Goal: Transaction & Acquisition: Purchase product/service

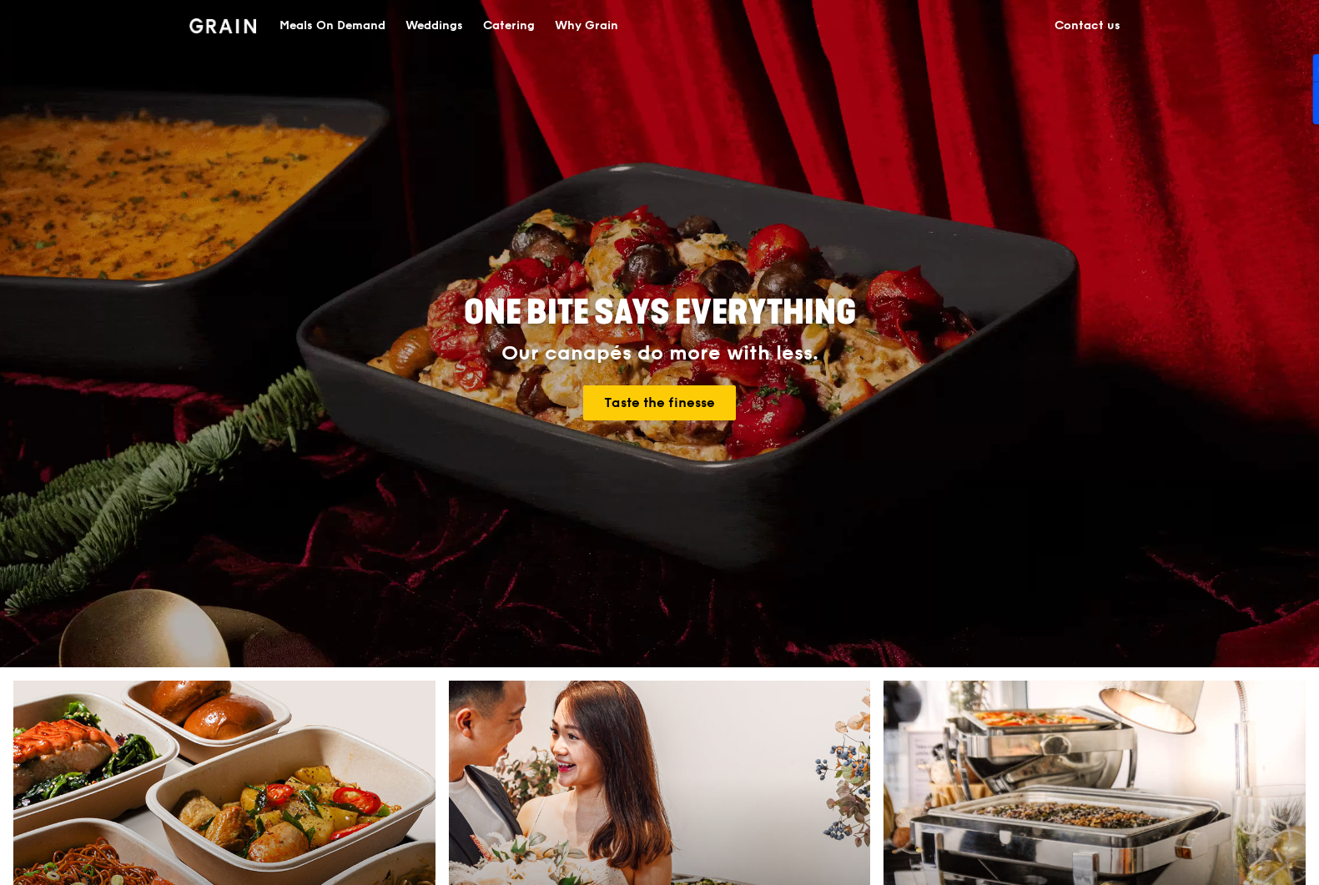
click at [357, 18] on div "Meals On Demand" at bounding box center [332, 26] width 106 height 50
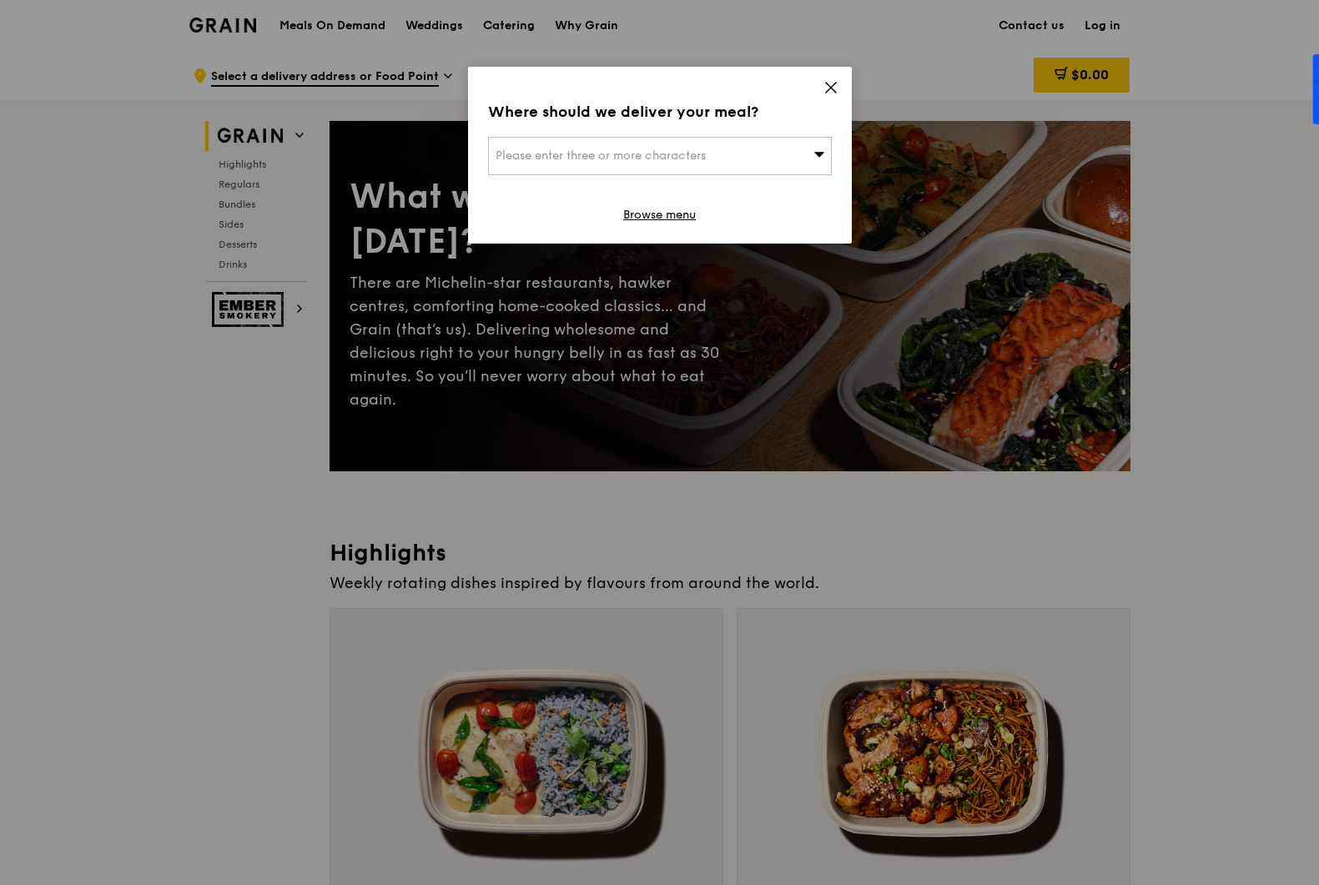
drag, startPoint x: 826, startPoint y: 87, endPoint x: 817, endPoint y: 103, distance: 17.9
click at [825, 87] on icon at bounding box center [830, 87] width 15 height 15
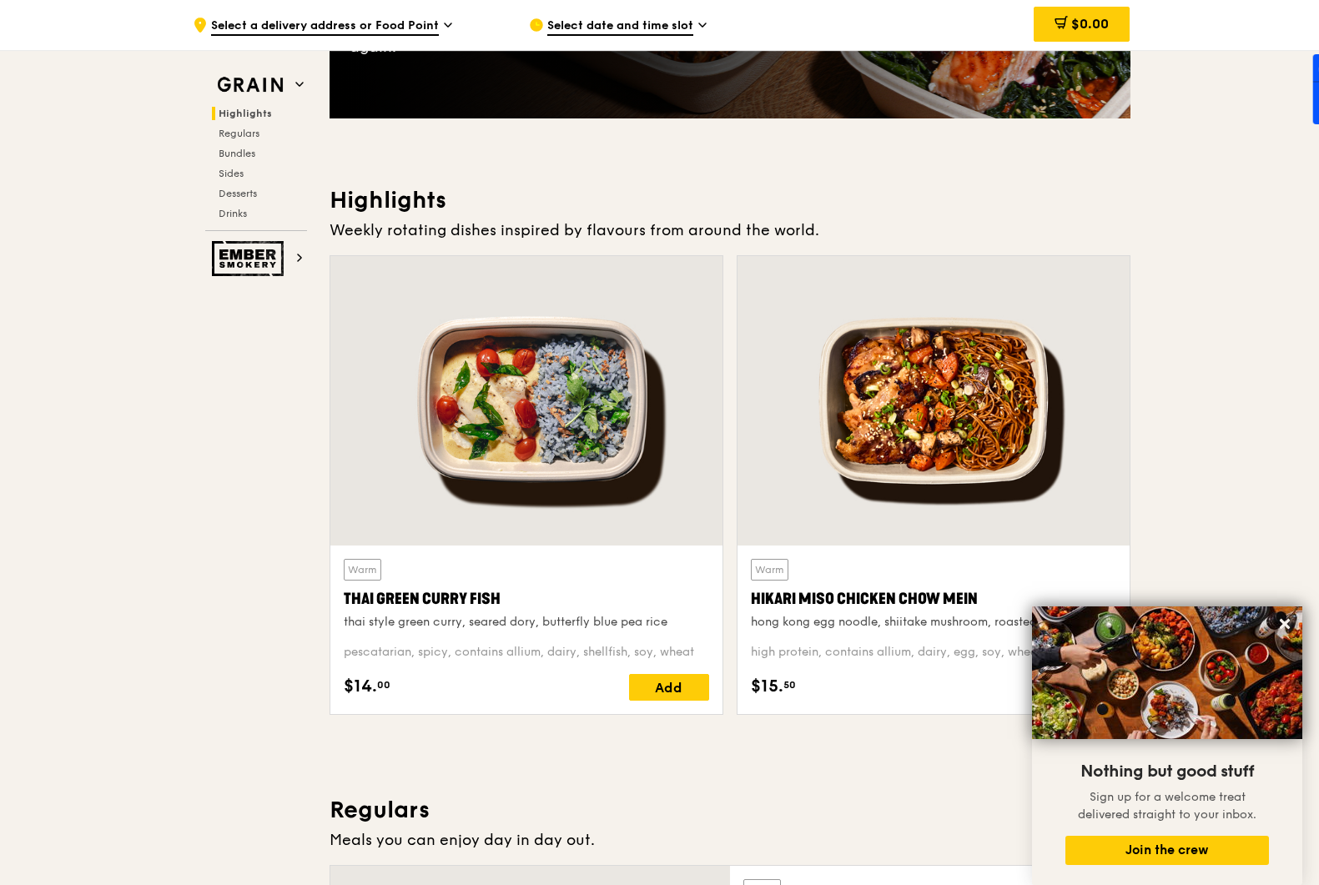
scroll to position [350, 0]
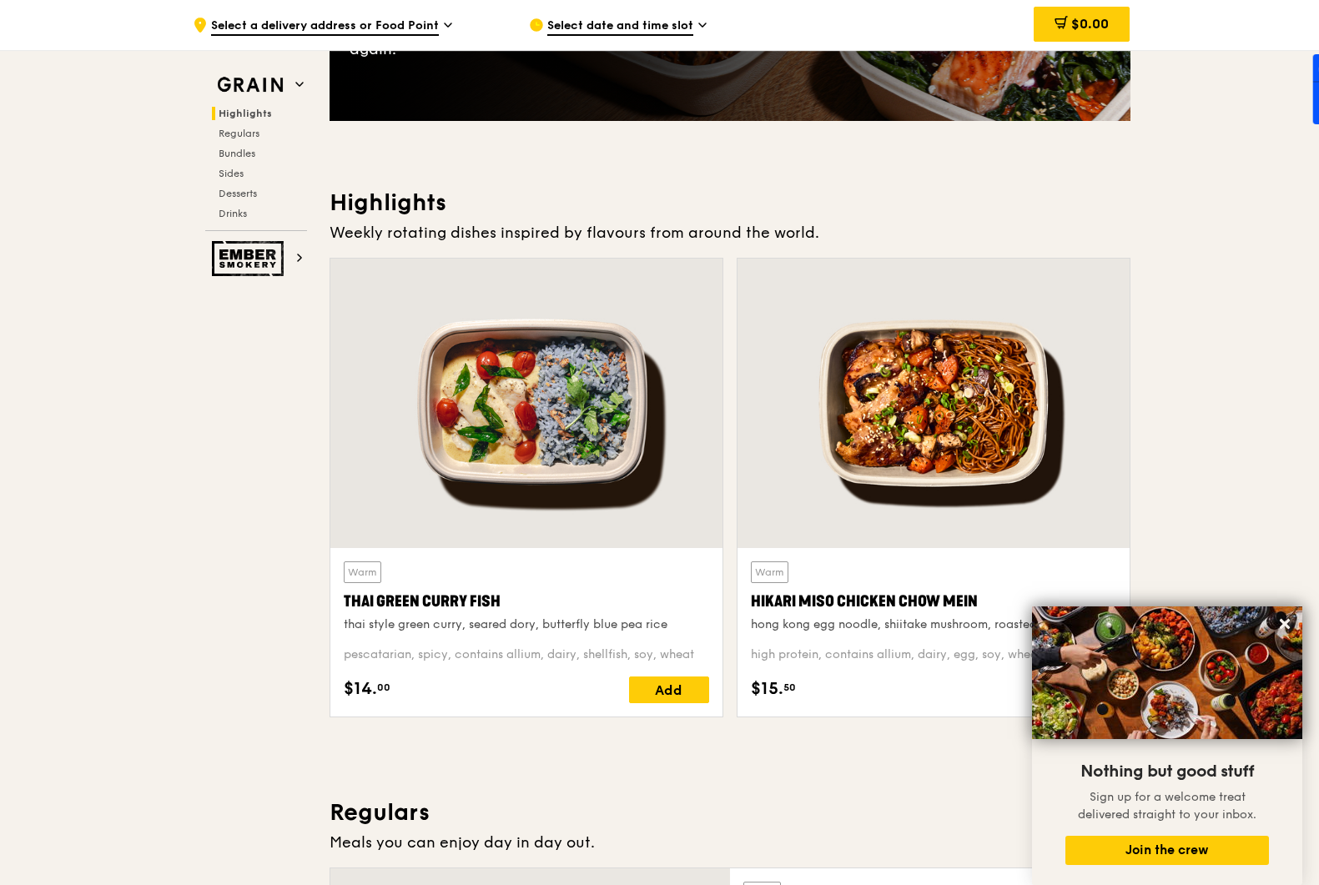
click at [582, 13] on div "Select date and time slot" at bounding box center [683, 25] width 309 height 50
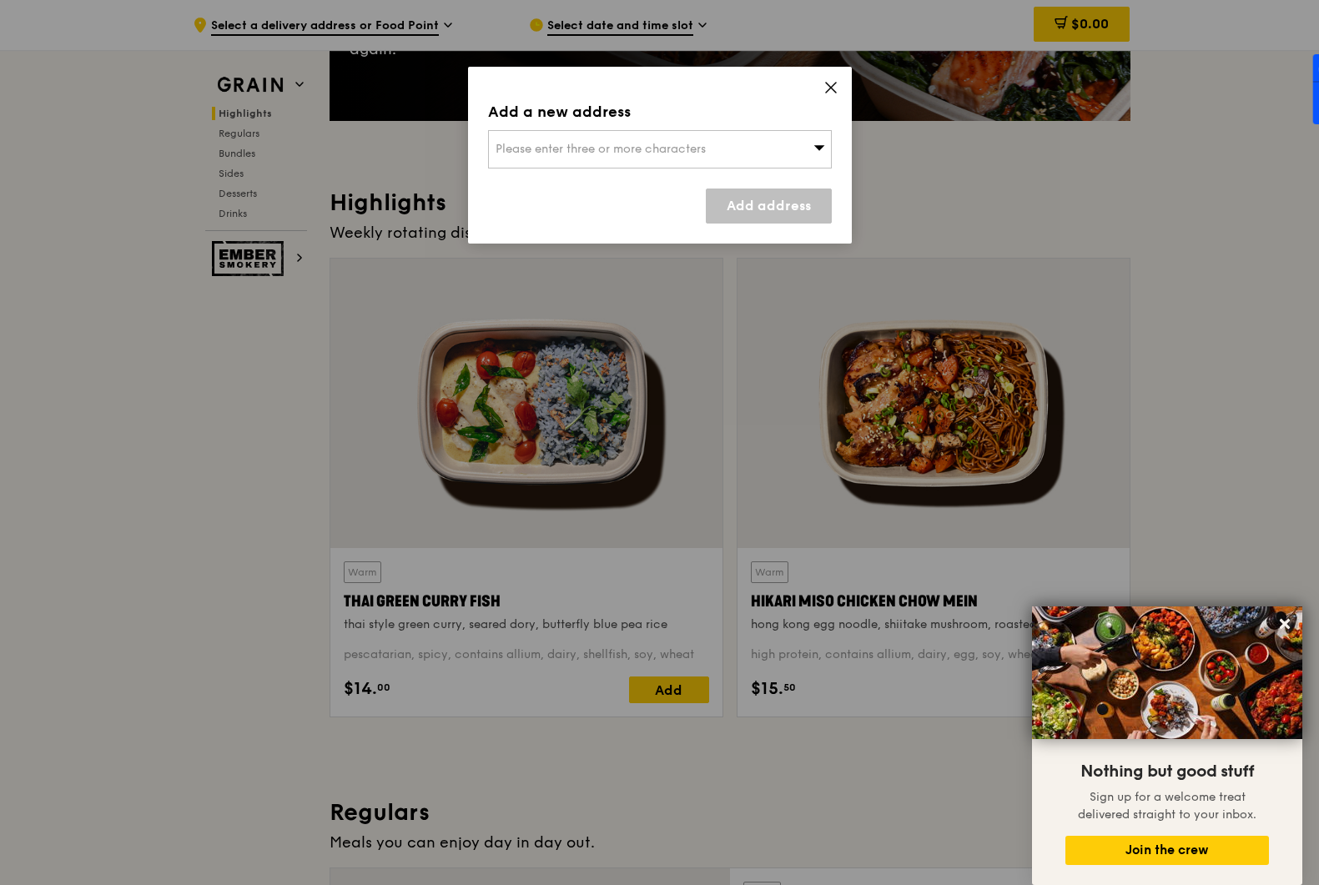
click at [730, 156] on div "Please enter three or more characters" at bounding box center [660, 149] width 344 height 38
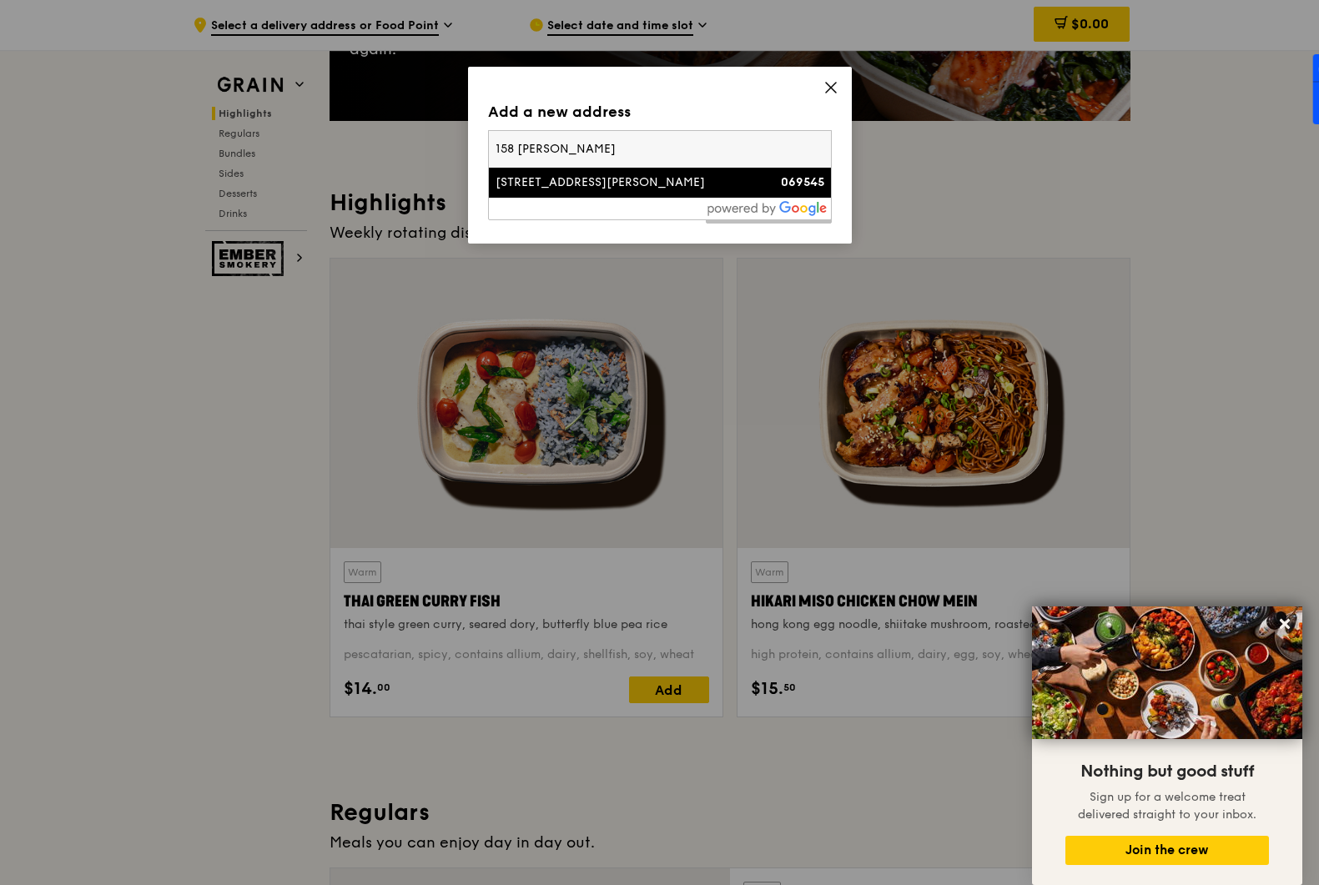
type input "158 [PERSON_NAME]"
click at [732, 180] on div "[STREET_ADDRESS][PERSON_NAME]" at bounding box center [618, 182] width 247 height 17
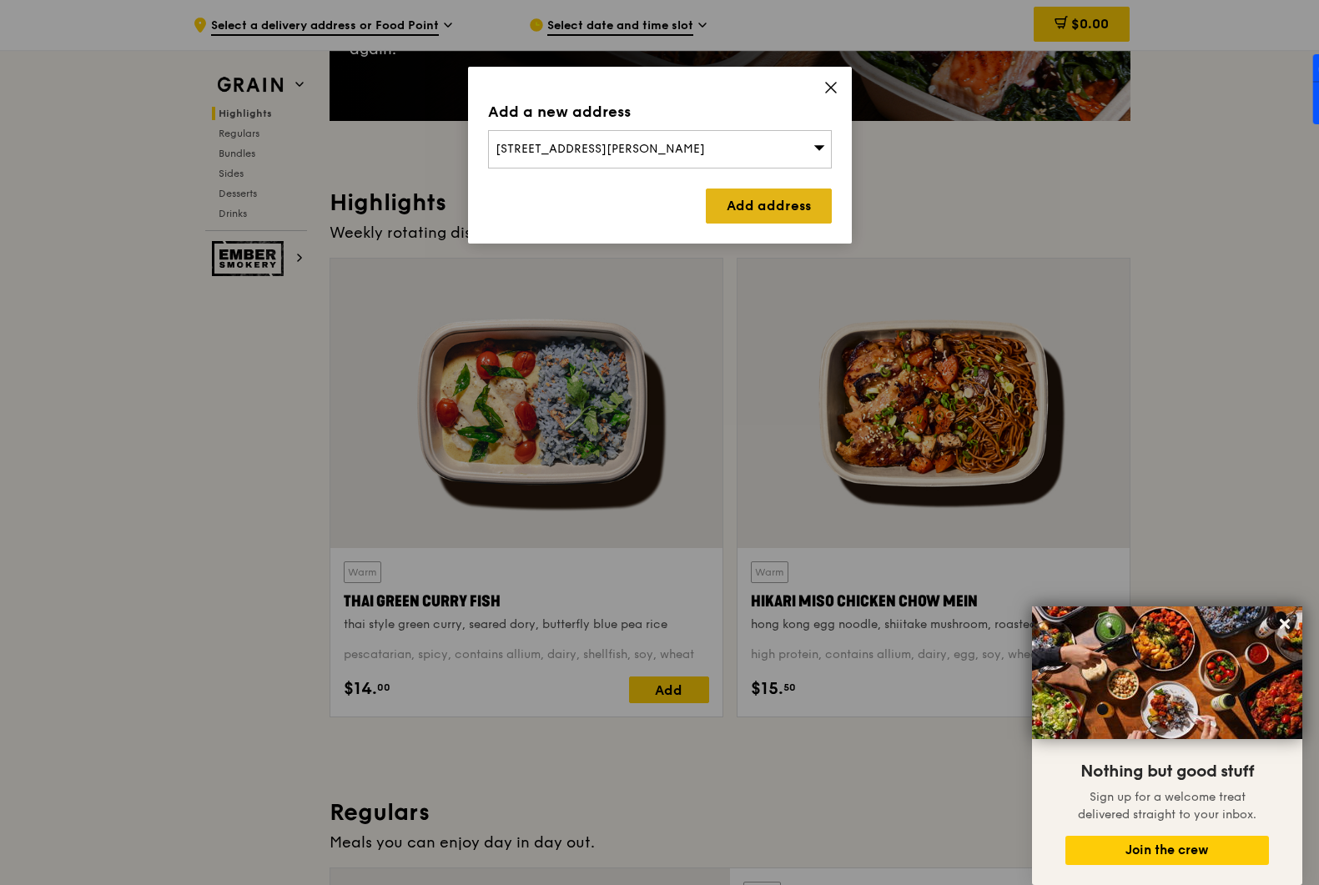
click at [745, 202] on link "Add address" at bounding box center [769, 206] width 126 height 35
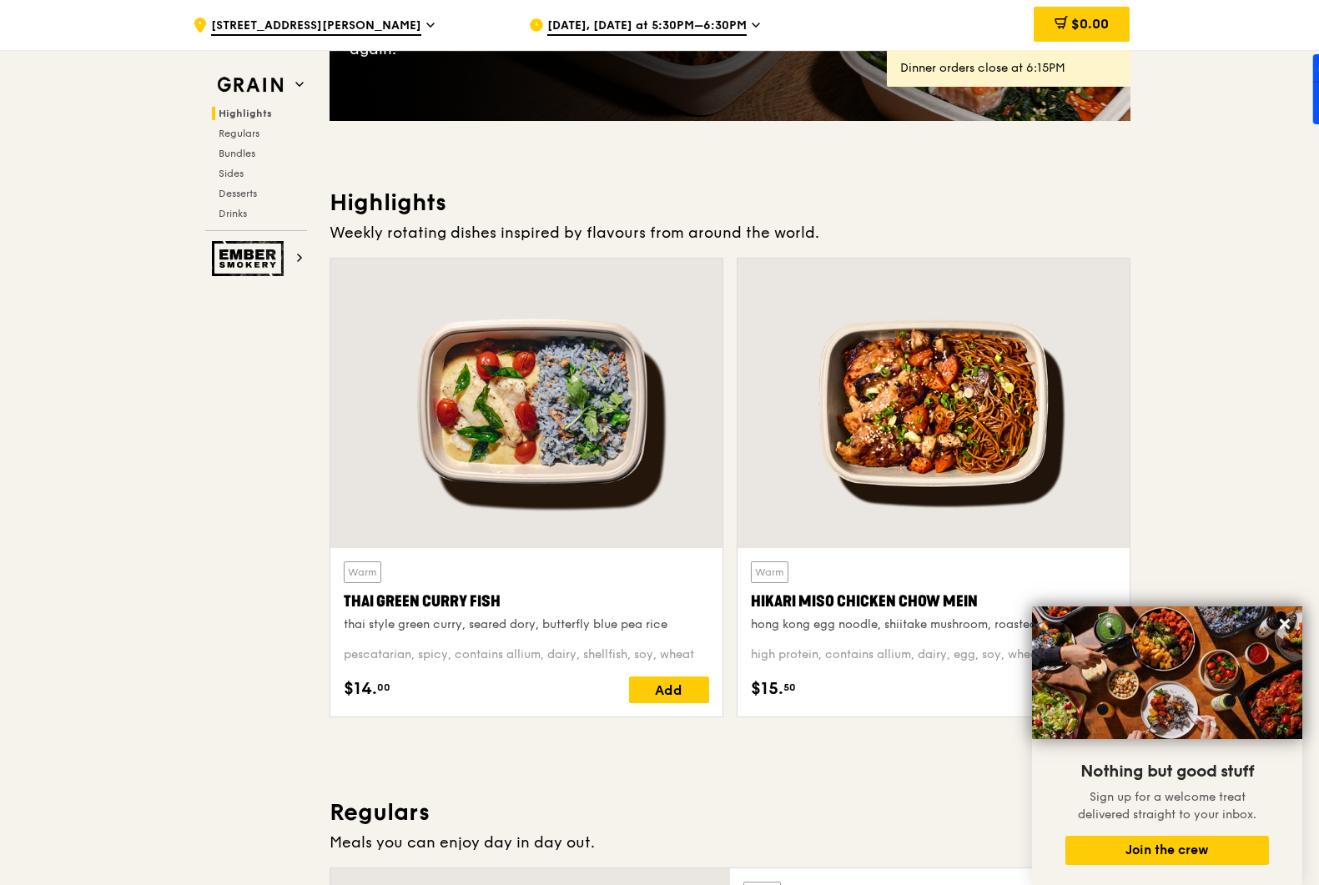
click at [711, 23] on span "[DATE], [DATE] at 5:30PM–6:30PM" at bounding box center [646, 27] width 199 height 18
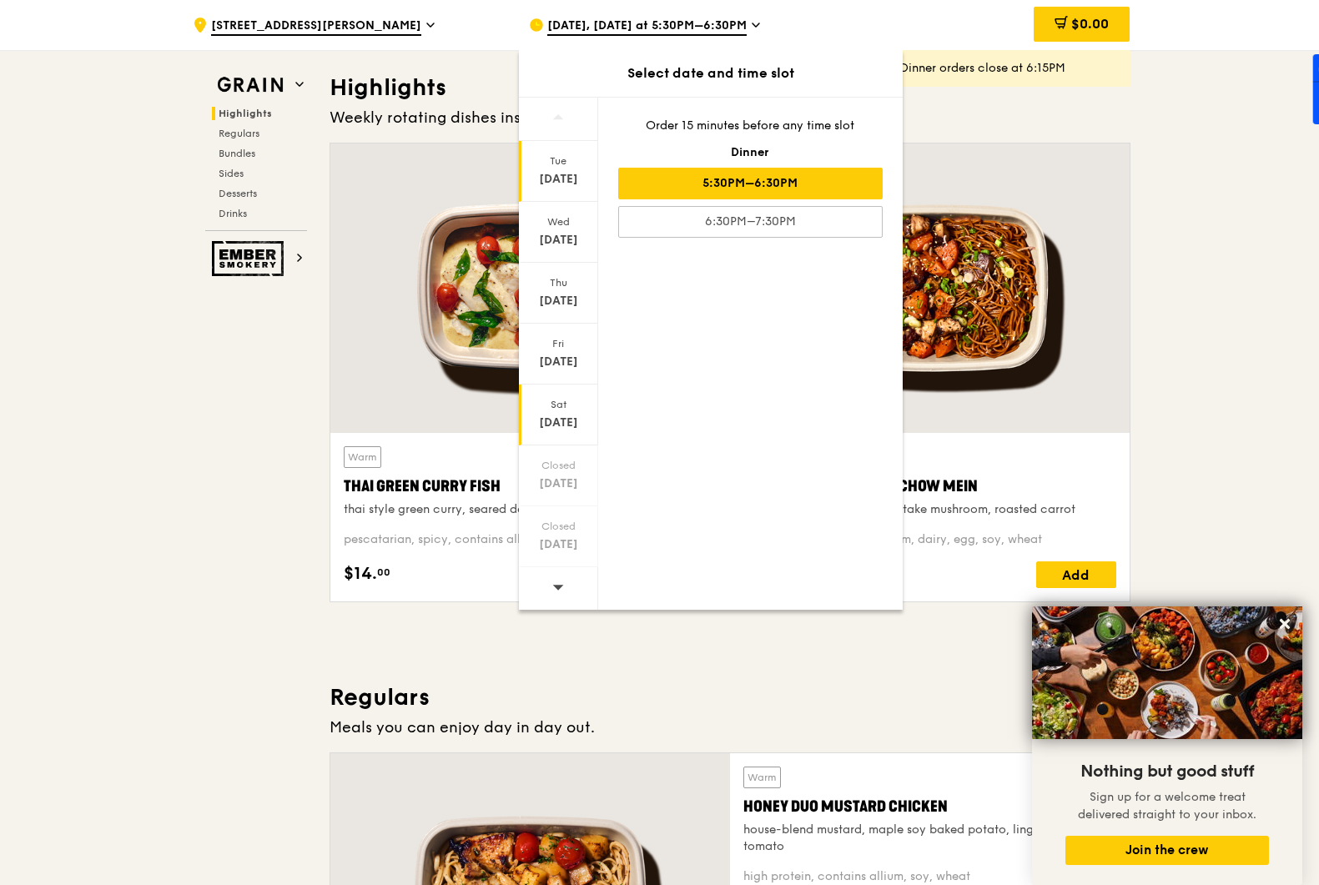
scroll to position [465, 0]
click at [567, 418] on div "[DATE]" at bounding box center [558, 423] width 74 height 17
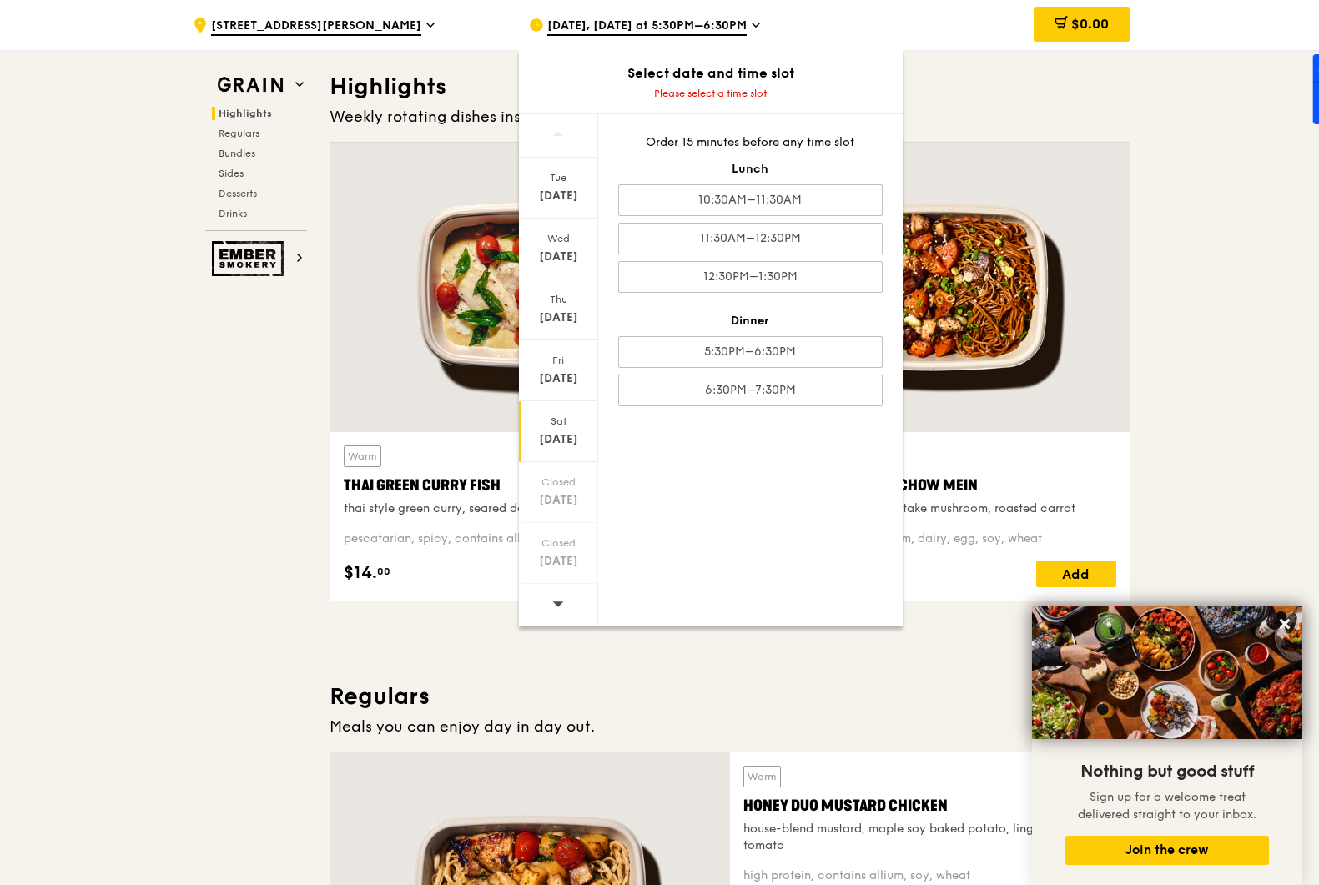
click at [566, 605] on div at bounding box center [558, 605] width 79 height 43
click at [562, 604] on icon at bounding box center [558, 603] width 12 height 13
click at [561, 604] on icon at bounding box center [558, 603] width 12 height 13
drag, startPoint x: 556, startPoint y: 603, endPoint x: 572, endPoint y: 545, distance: 60.5
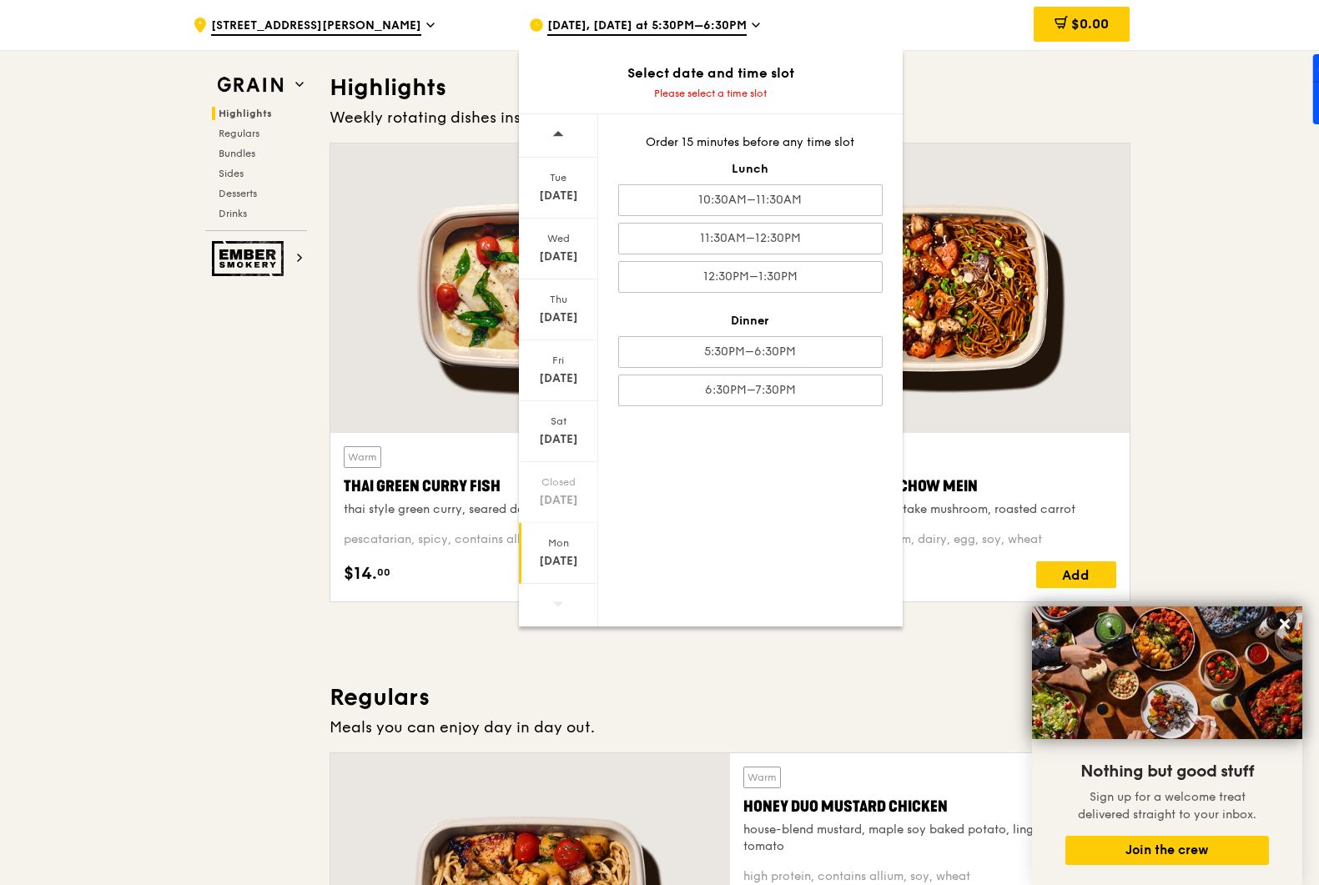
click at [556, 603] on icon at bounding box center [557, 603] width 11 height 5
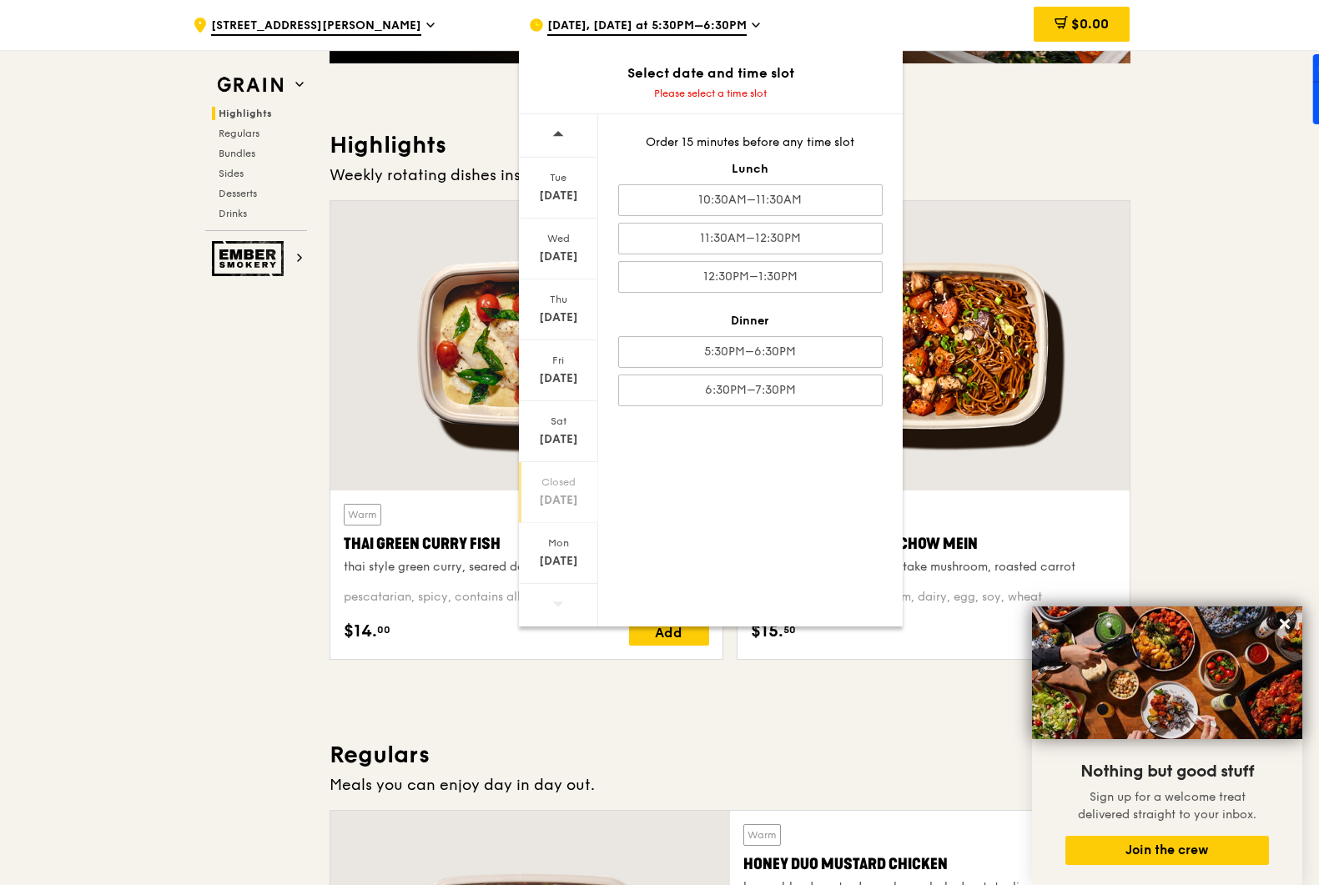
scroll to position [392, 0]
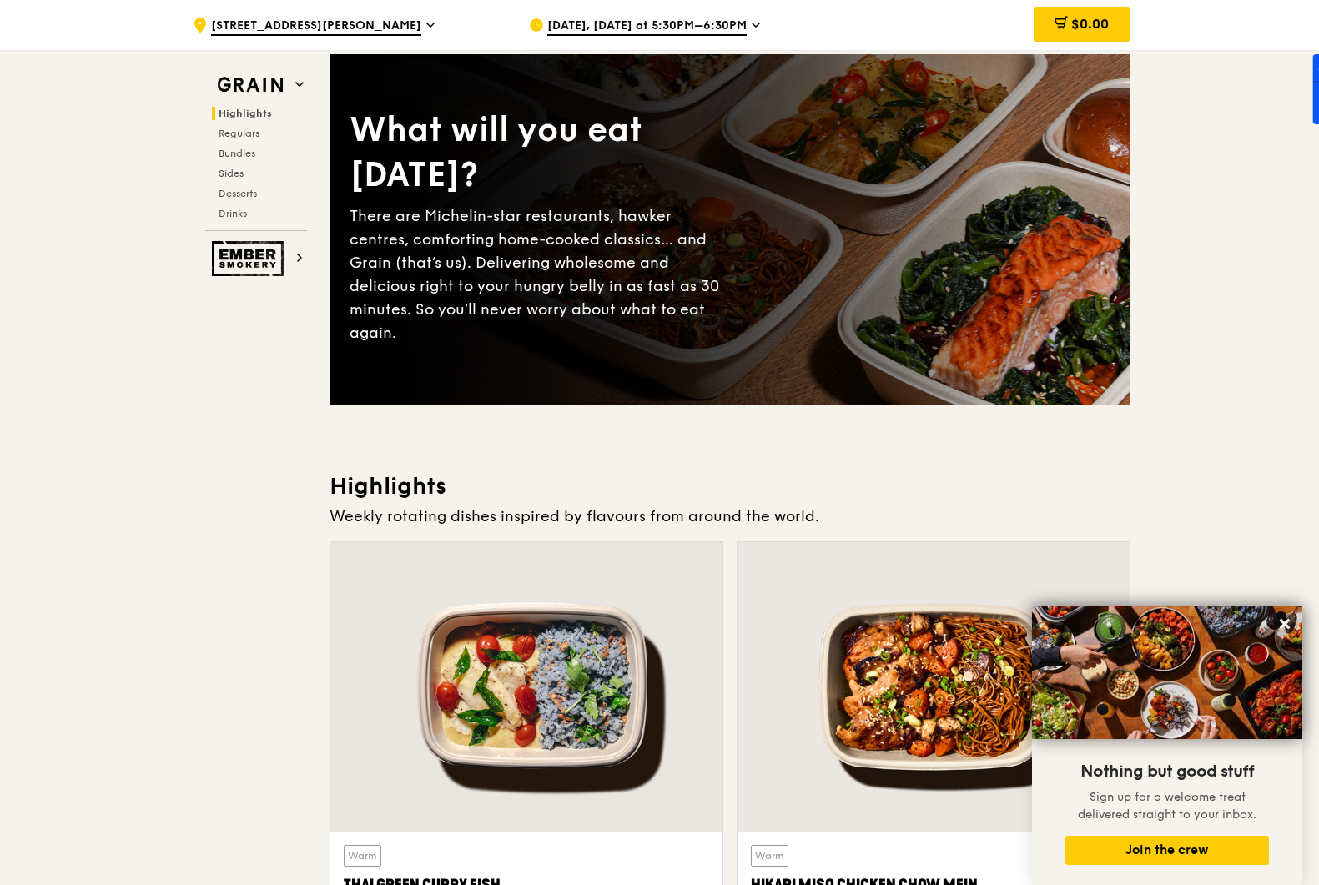
scroll to position [0, 0]
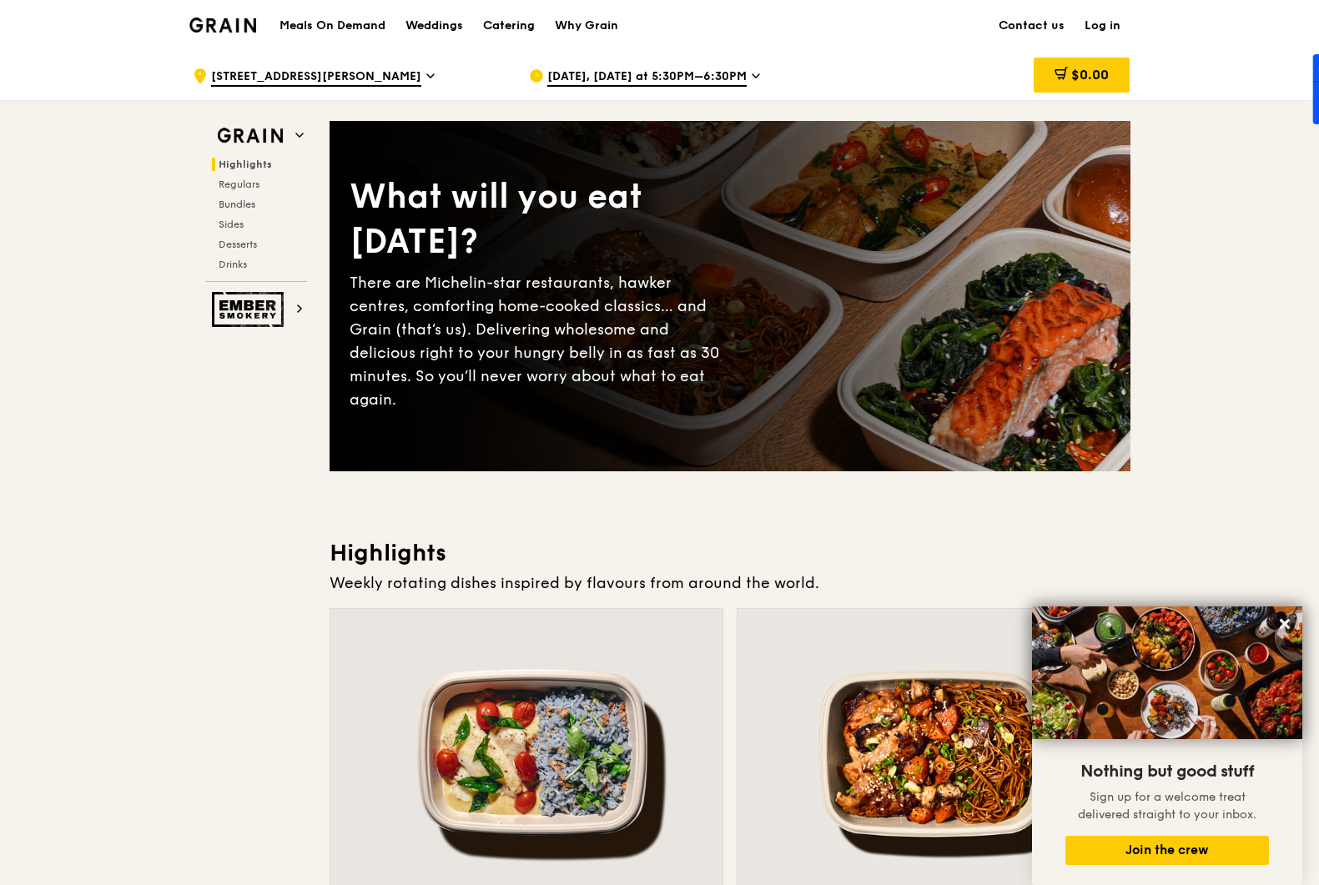
click at [475, 32] on link "Catering" at bounding box center [509, 26] width 72 height 50
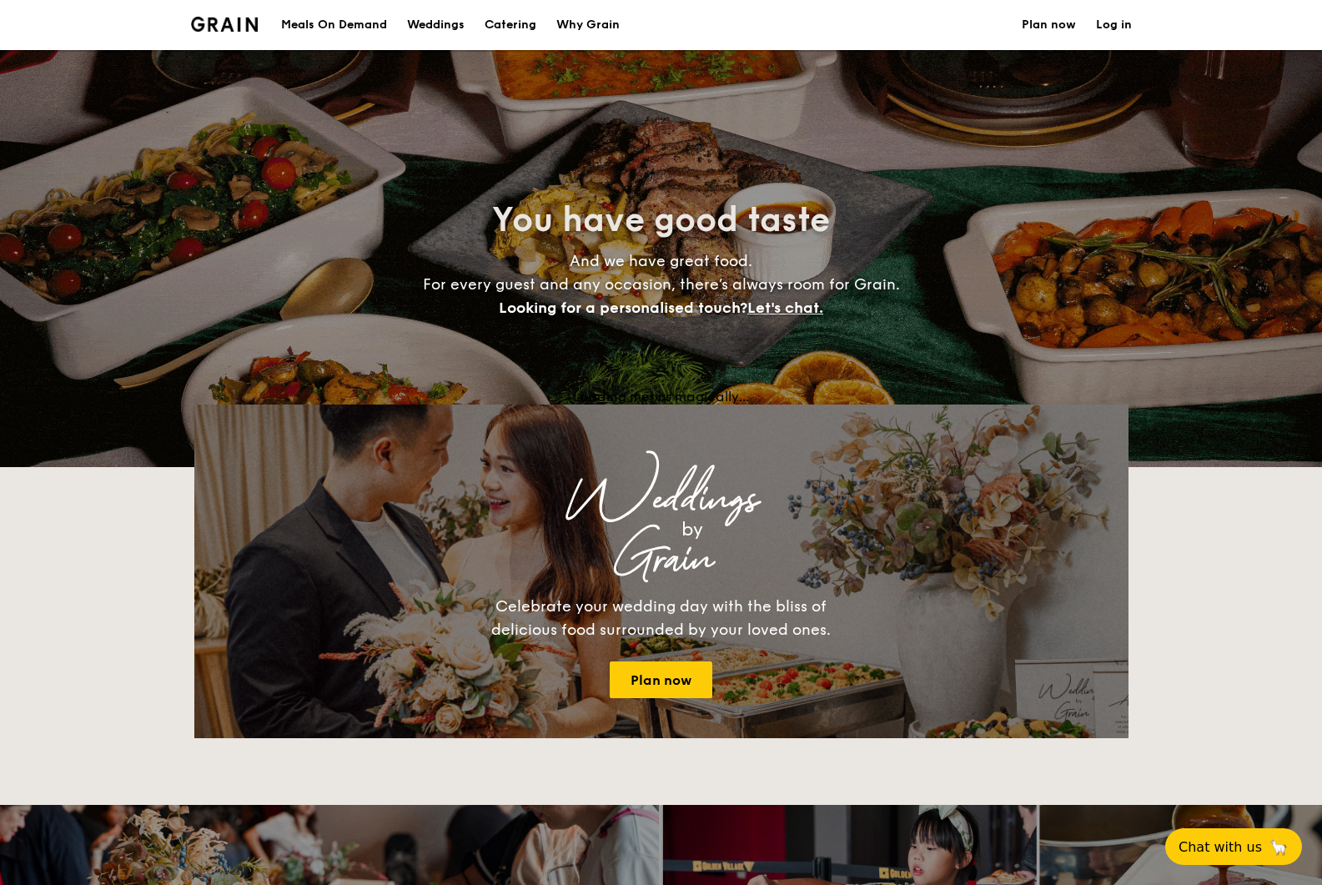
select select
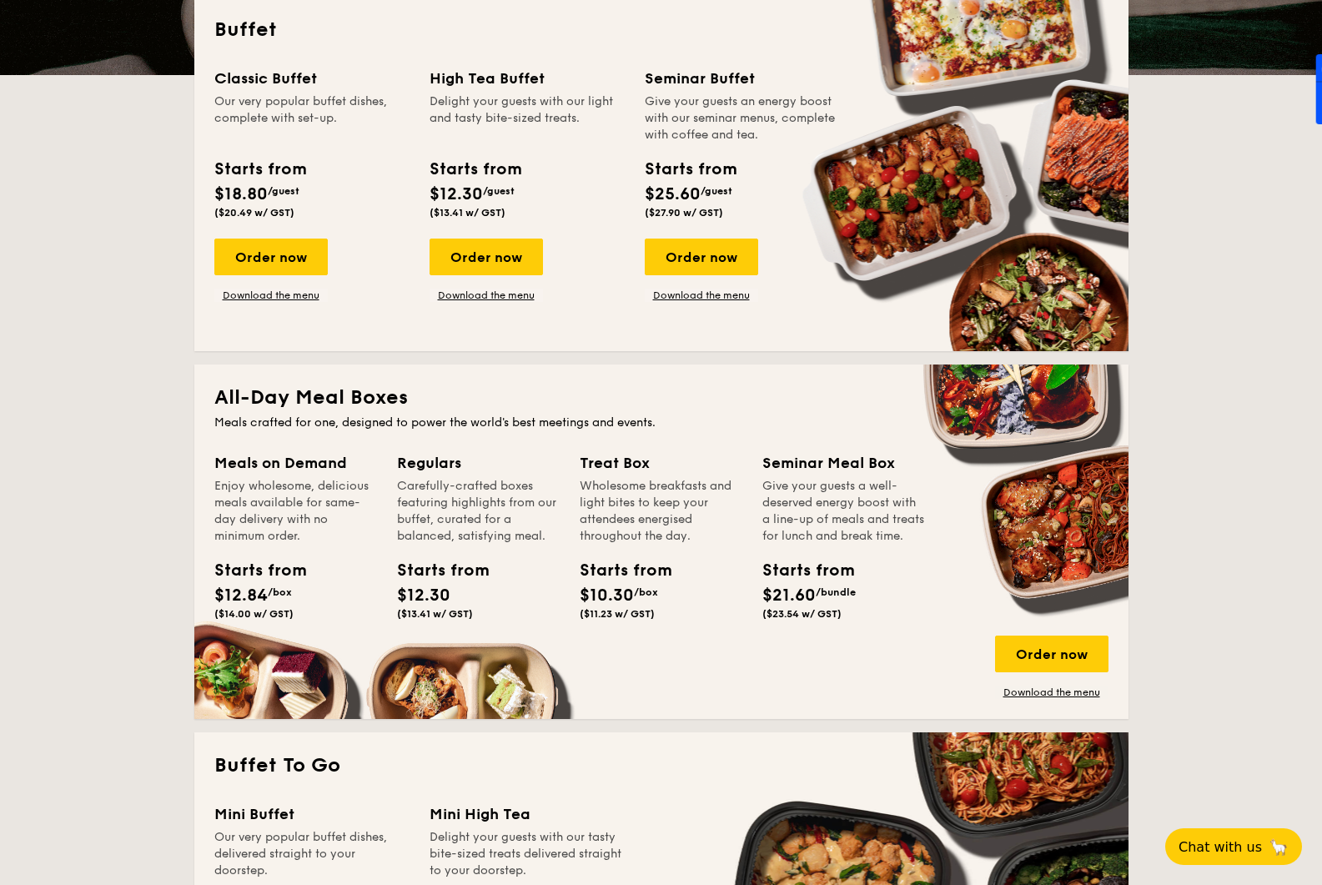
scroll to position [393, 0]
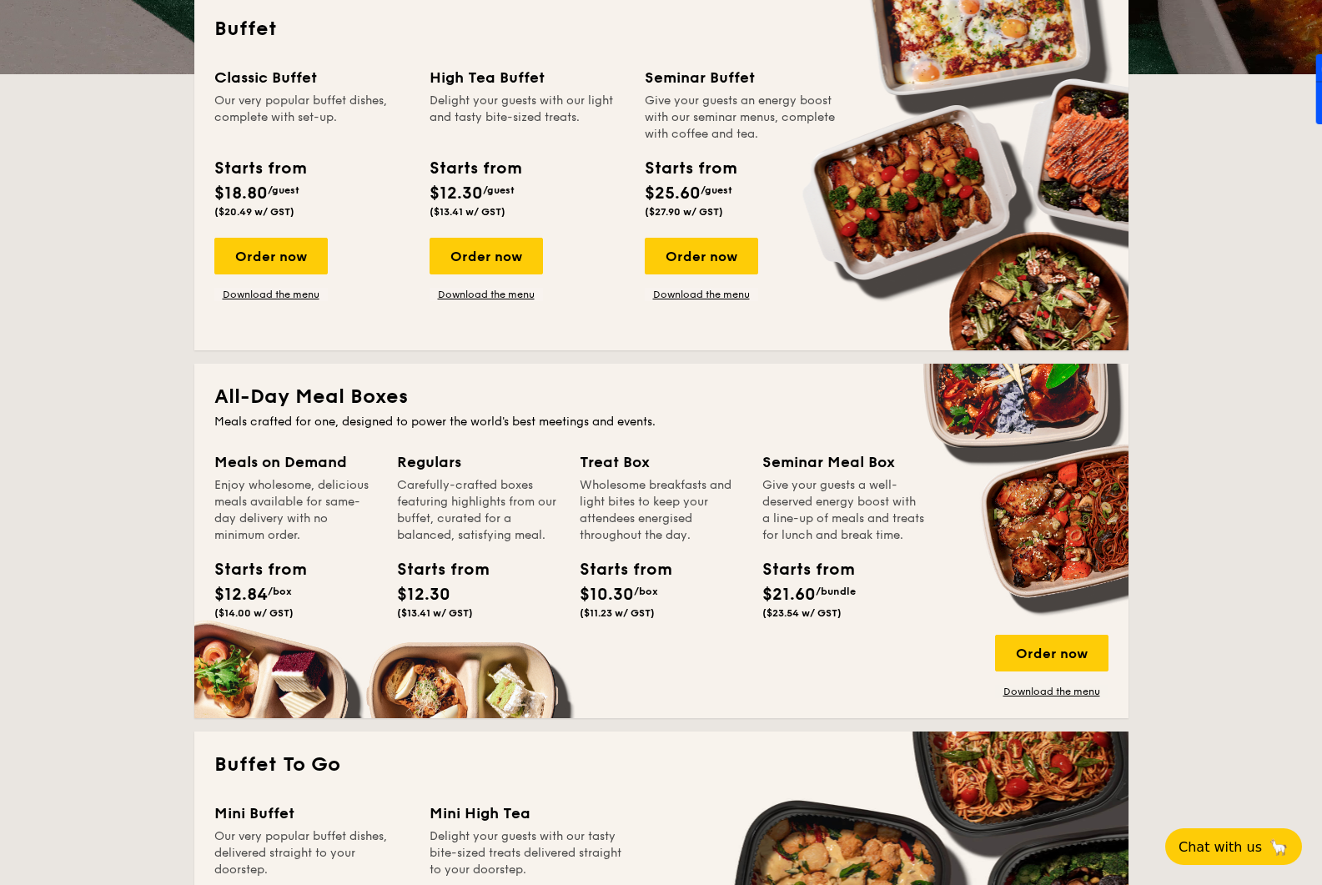
drag, startPoint x: 211, startPoint y: 594, endPoint x: 295, endPoint y: 597, distance: 84.3
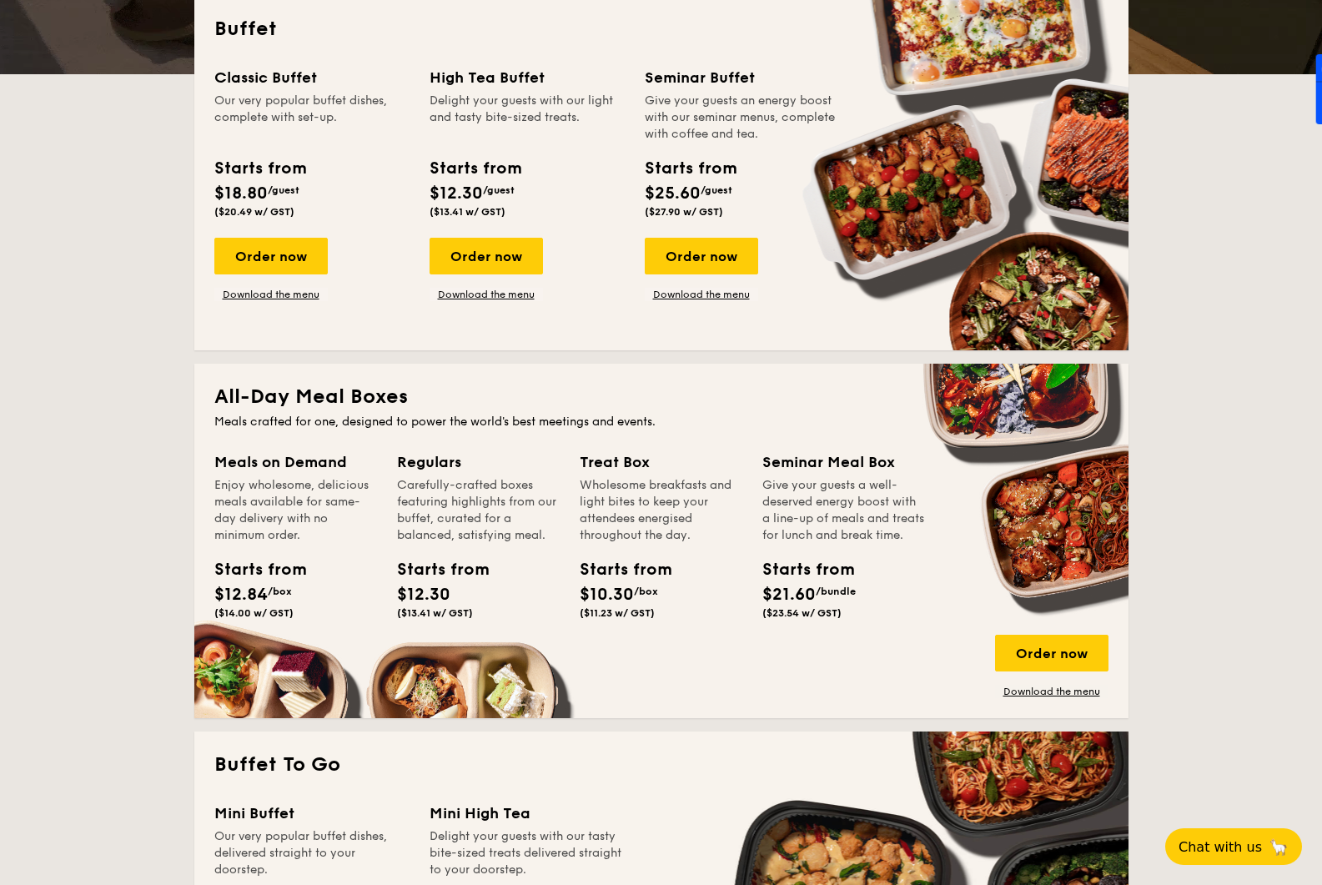
click at [291, 595] on div "Starts from $12.84 /box ($14.00 w/ GST)" at bounding box center [252, 588] width 88 height 62
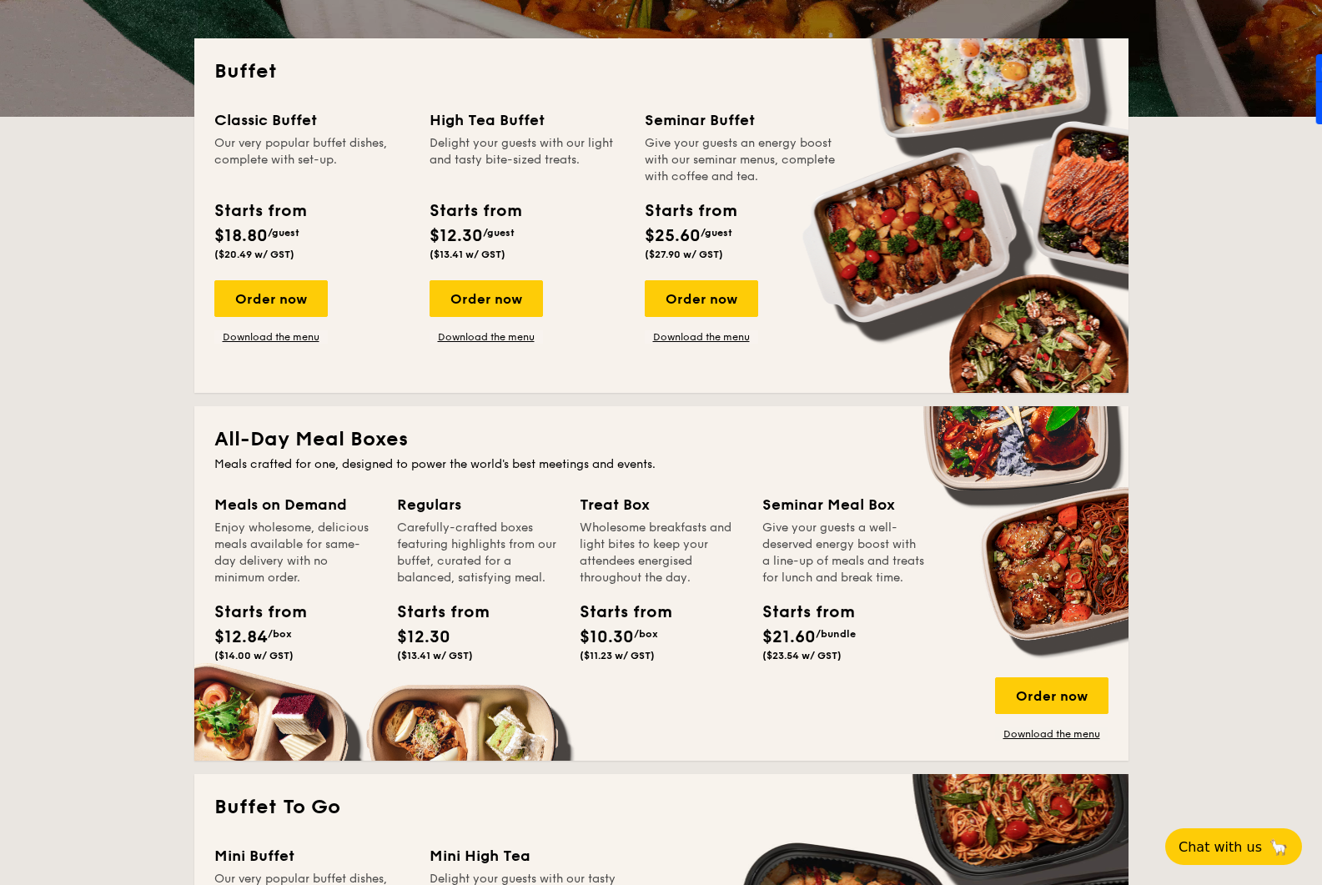
scroll to position [348, 0]
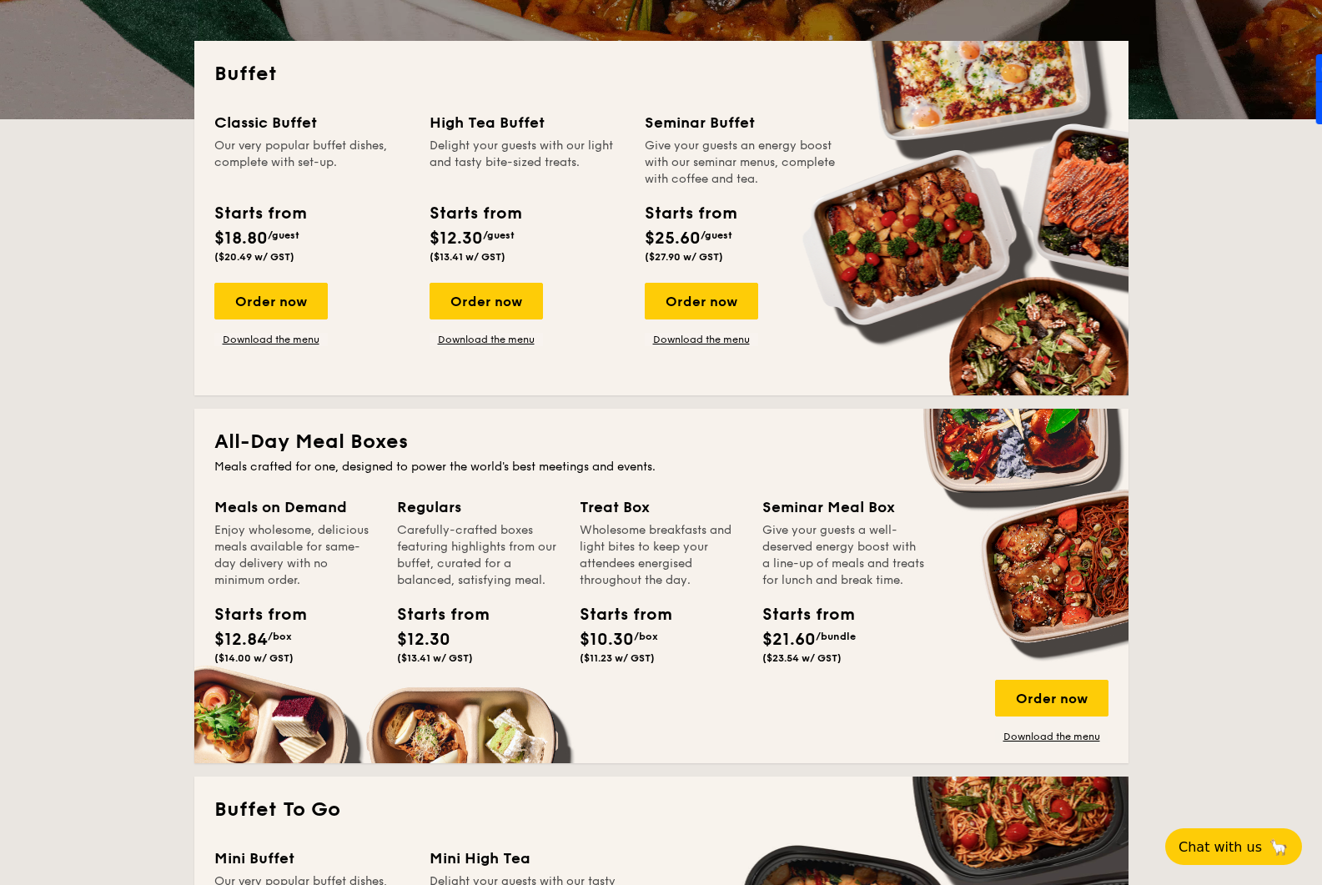
click at [556, 551] on div "Carefully-crafted boxes featuring highlights from our buffet, curated for a bal…" at bounding box center [478, 555] width 163 height 67
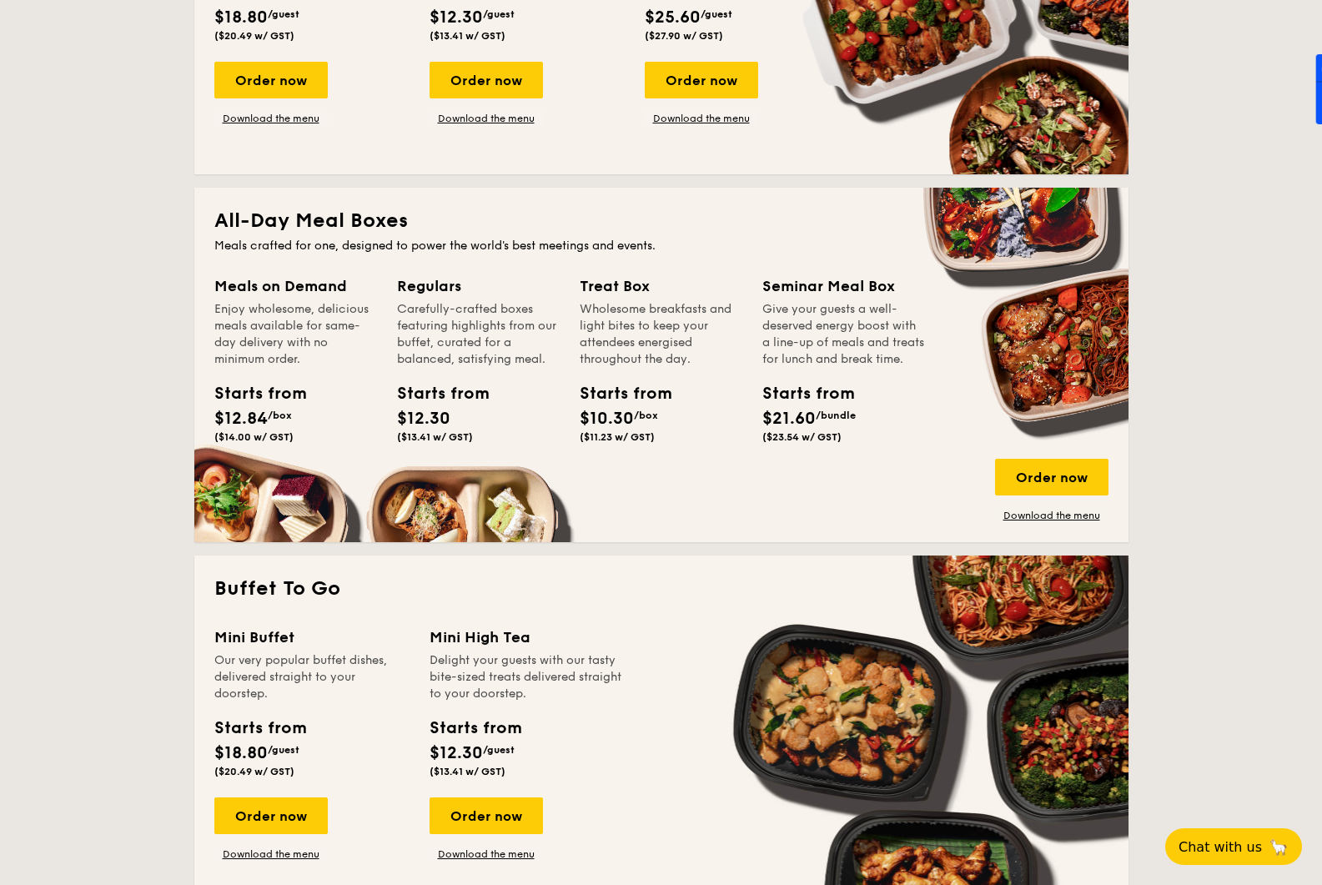
scroll to position [570, 0]
